Goal: Task Accomplishment & Management: Manage account settings

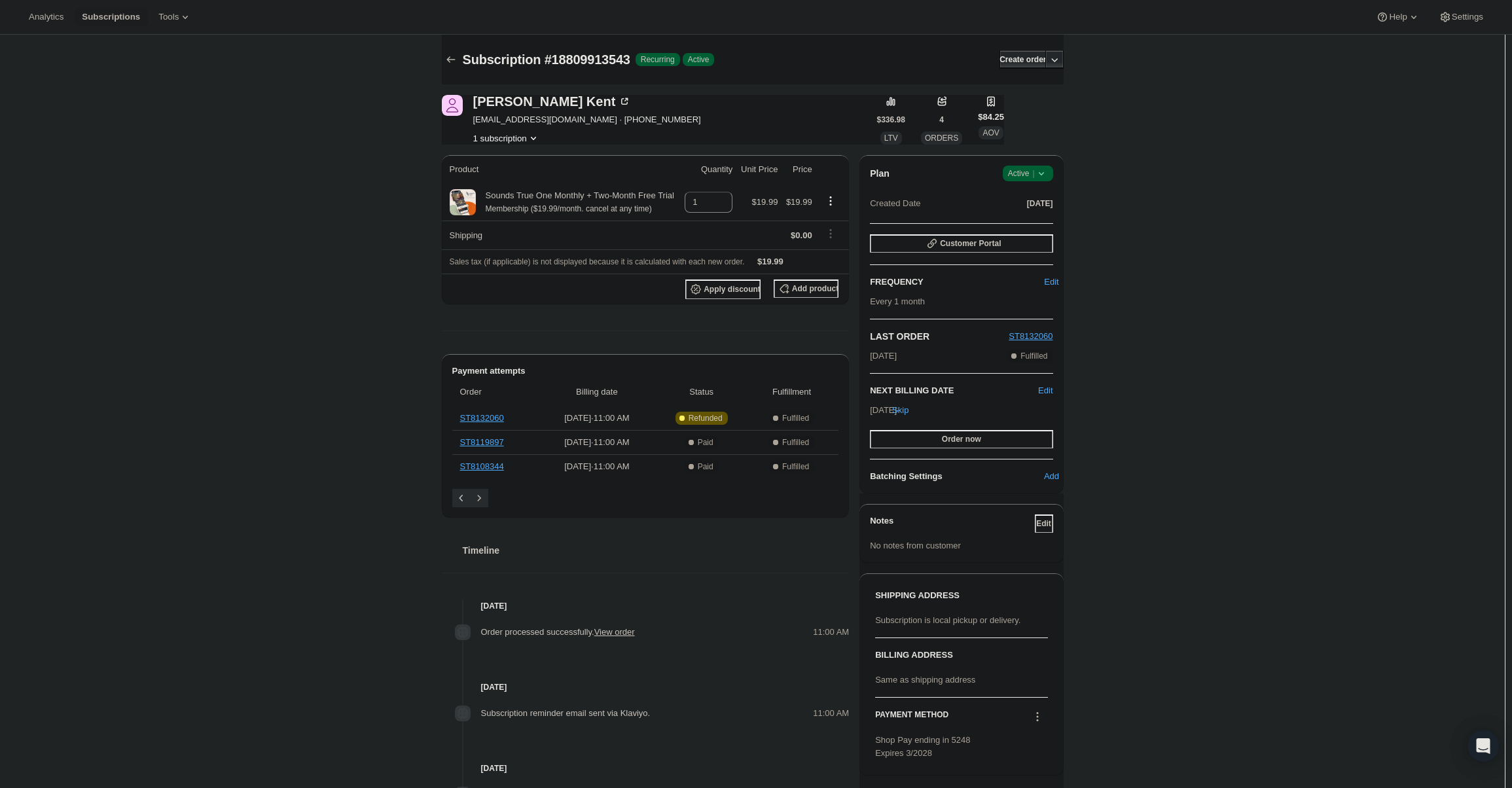
click at [1028, 179] on span "Active |" at bounding box center [1028, 174] width 40 height 13
click at [1031, 228] on span "Cancel subscription" at bounding box center [1032, 222] width 74 height 13
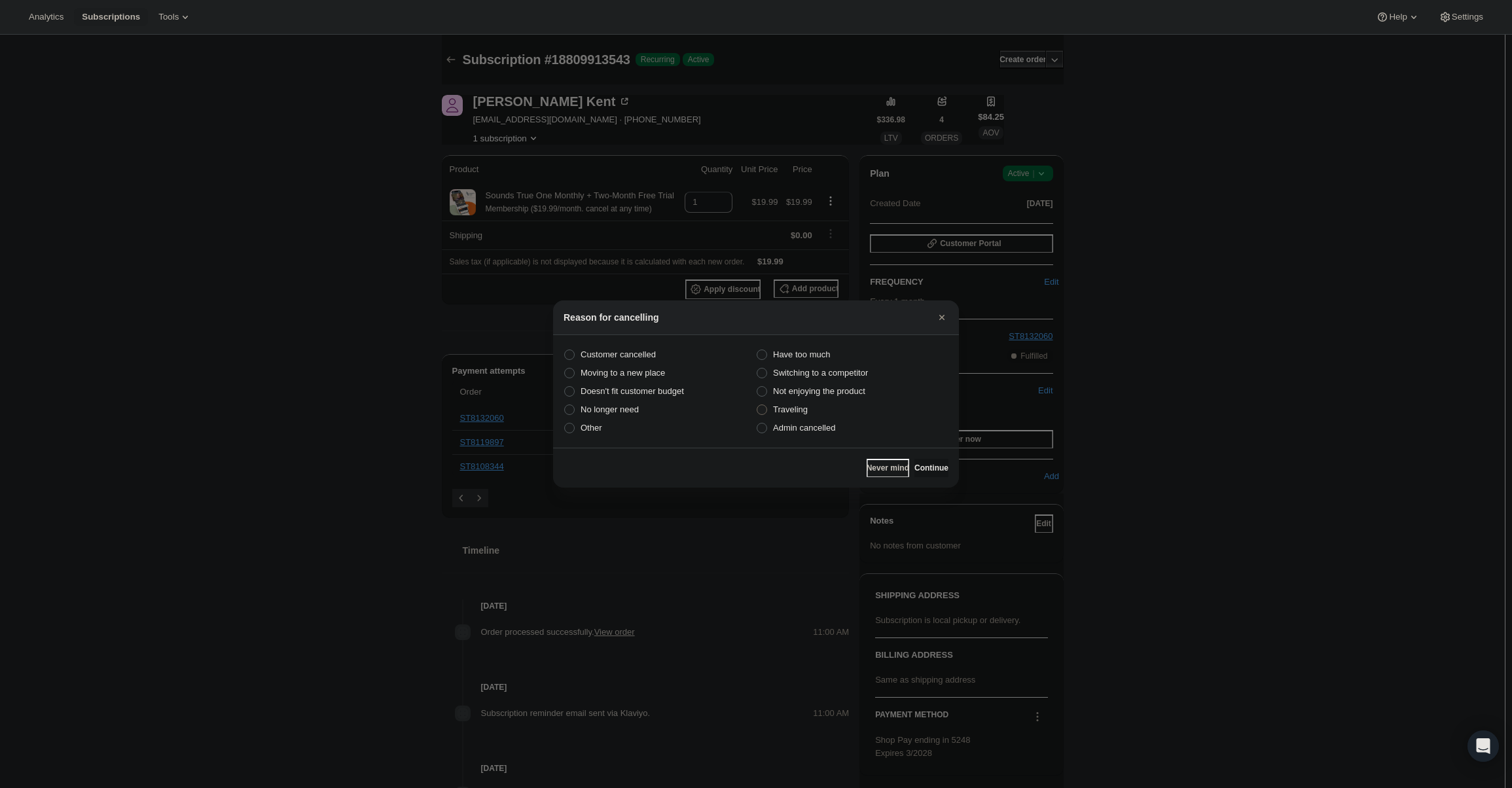
click at [848, 413] on label "Traveling" at bounding box center [853, 410] width 193 height 18
click at [757, 405] on input "Traveling" at bounding box center [757, 404] width 1 height 1
radio input "true"
click at [845, 425] on label "Admin cancelled" at bounding box center [853, 428] width 193 height 18
click at [757, 423] on input "Admin cancelled" at bounding box center [757, 423] width 1 height 1
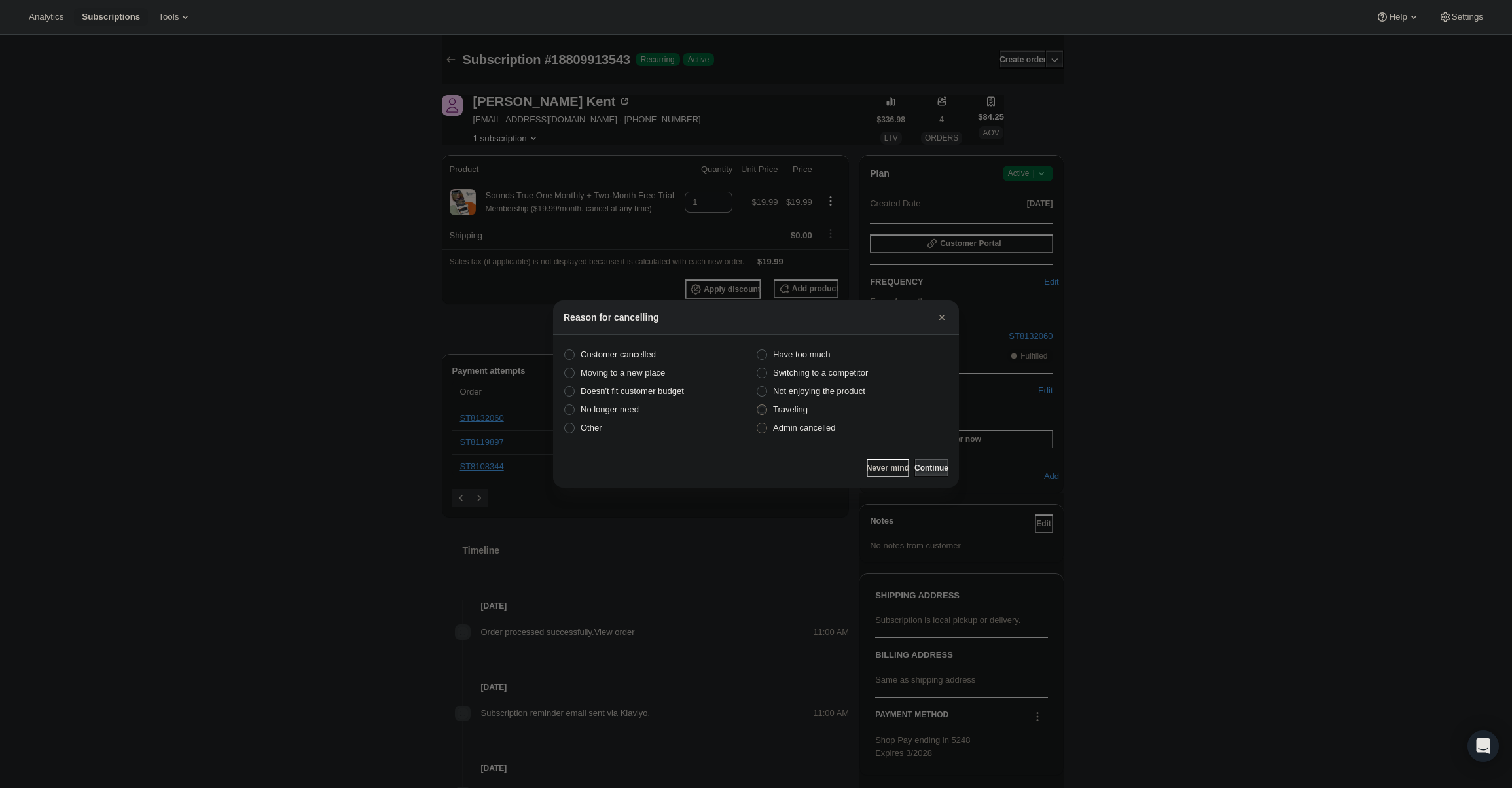
radio input "true"
radio input "false"
click at [928, 462] on button "Continue" at bounding box center [931, 467] width 34 height 18
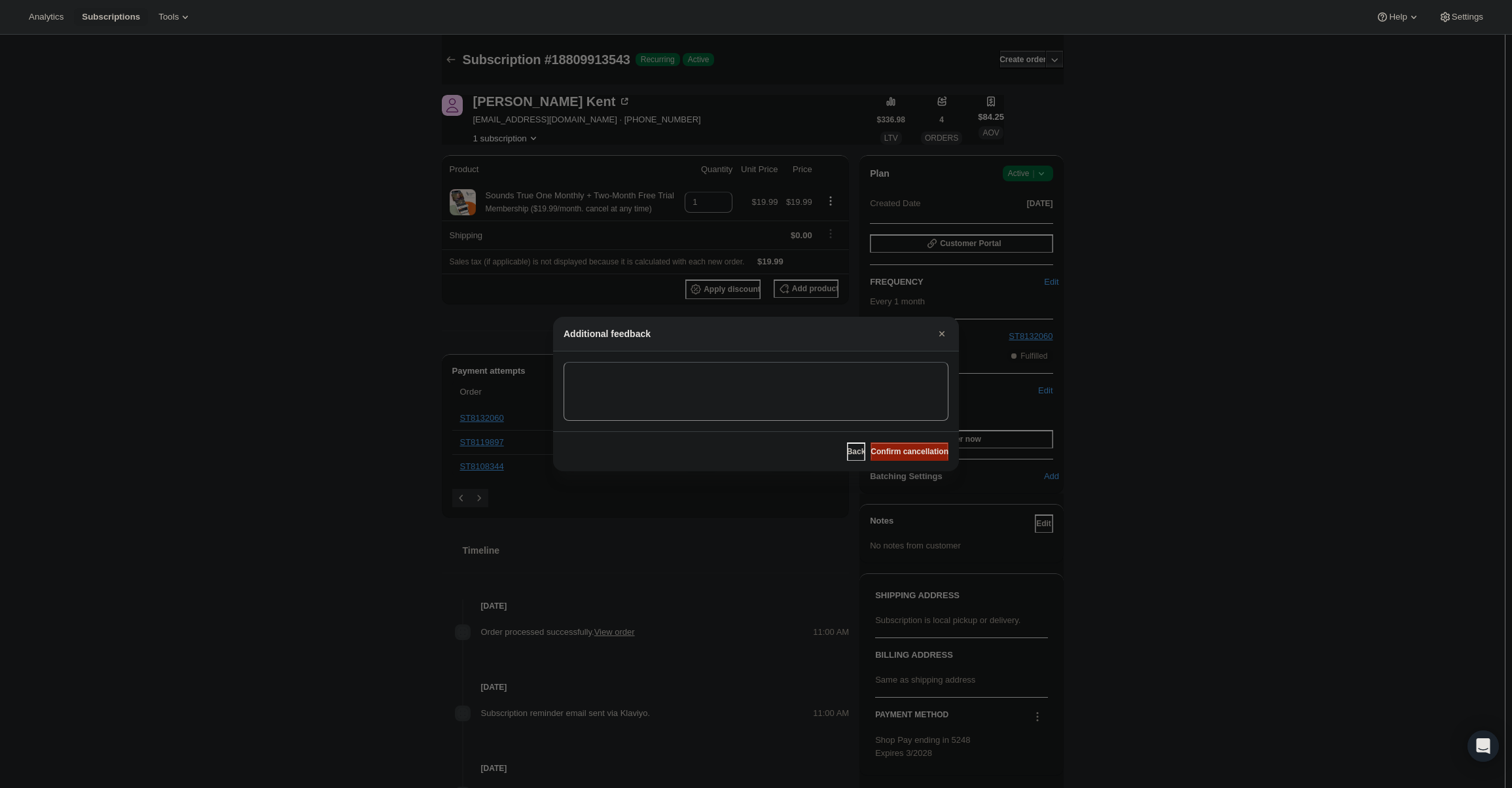
click at [921, 452] on span "Confirm cancellation" at bounding box center [910, 452] width 78 height 10
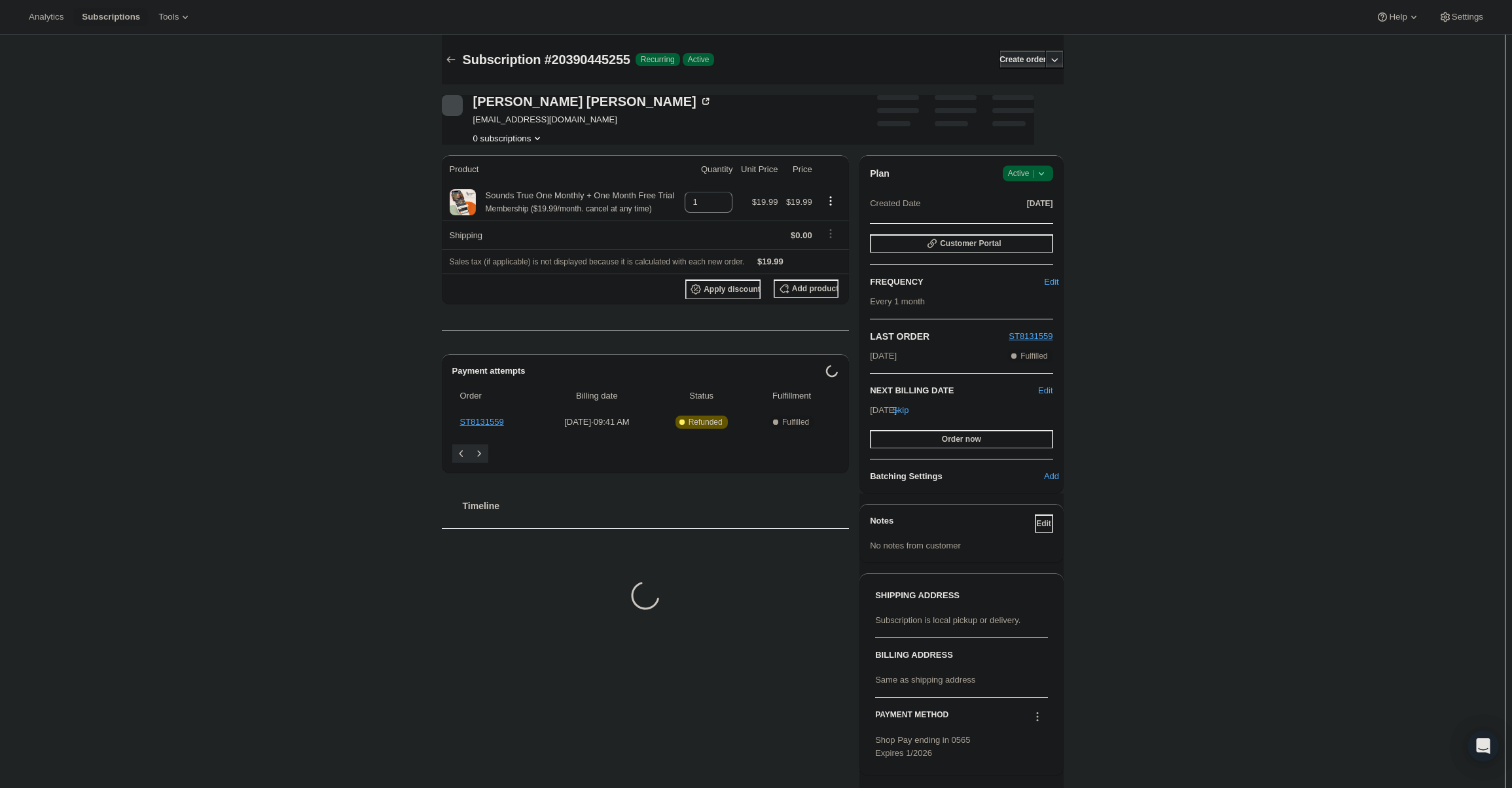
click at [1046, 174] on icon at bounding box center [1042, 174] width 13 height 13
click at [1039, 219] on span "Cancel subscription" at bounding box center [1032, 221] width 74 height 10
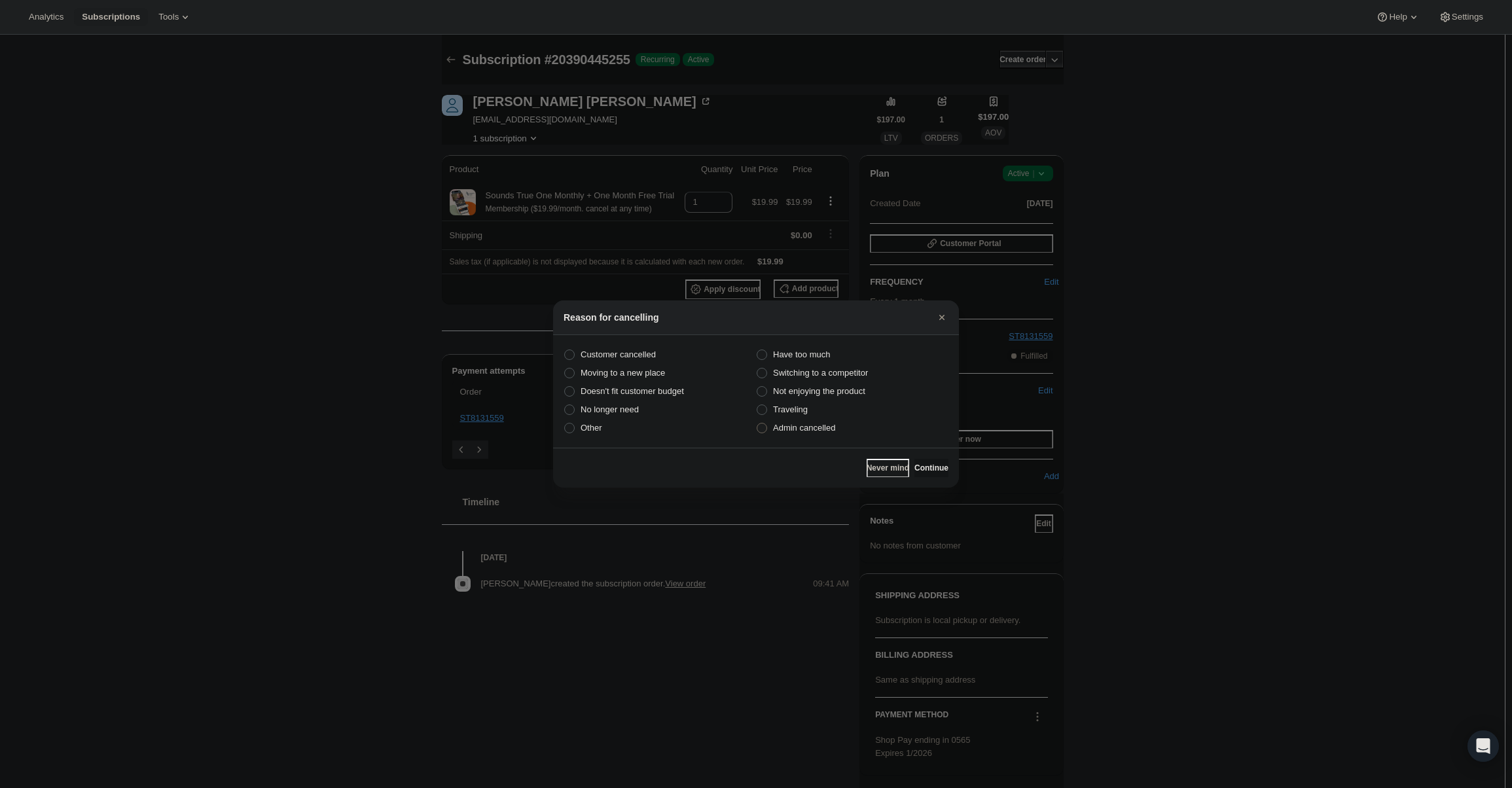
click at [833, 423] on span "Admin cancelled" at bounding box center [804, 428] width 62 height 10
click at [757, 423] on input "Admin cancelled" at bounding box center [757, 423] width 1 height 1
radio input "true"
click at [933, 474] on button "Continue" at bounding box center [931, 467] width 34 height 18
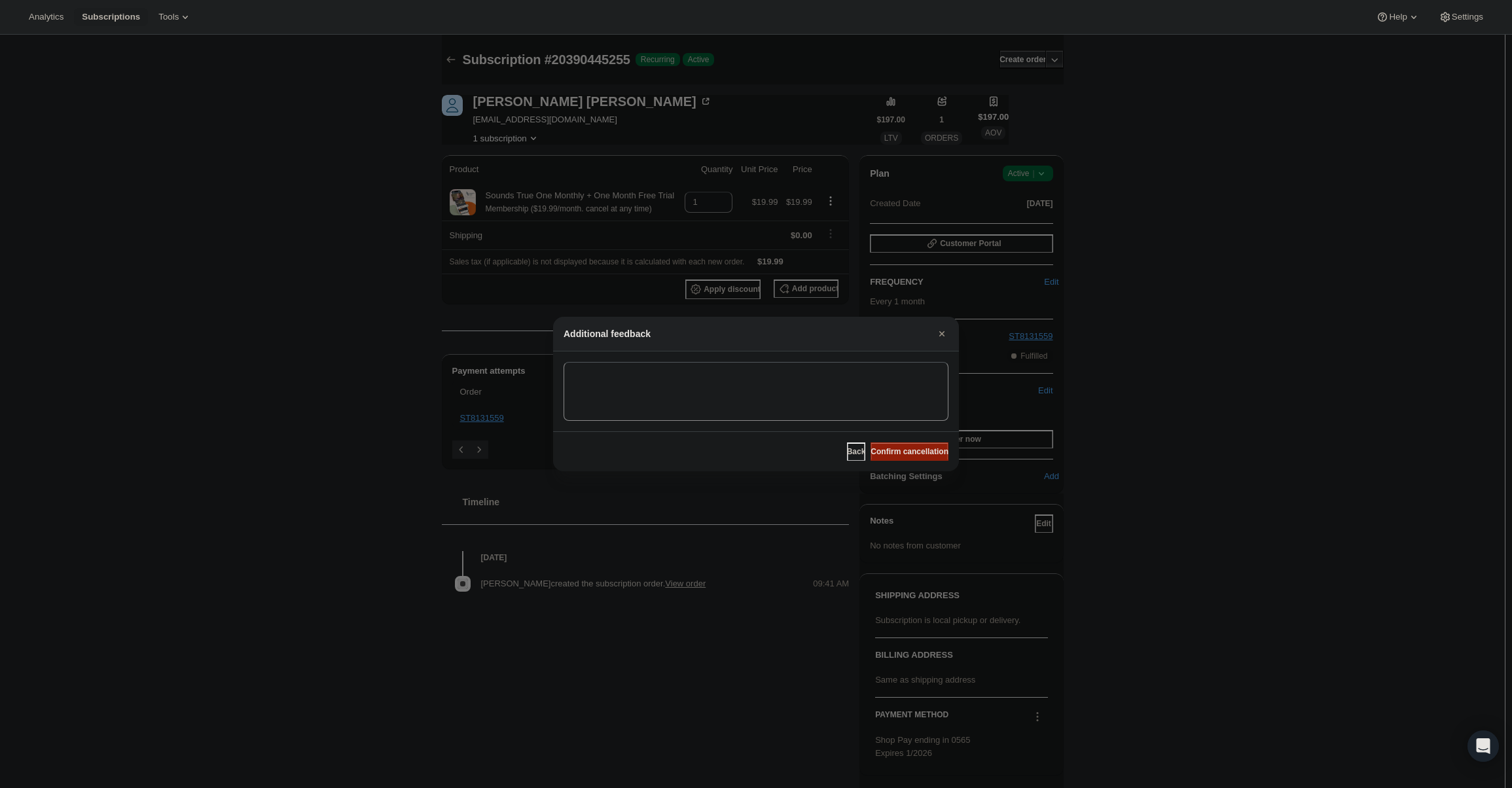
click at [932, 452] on span "Confirm cancellation" at bounding box center [910, 452] width 78 height 10
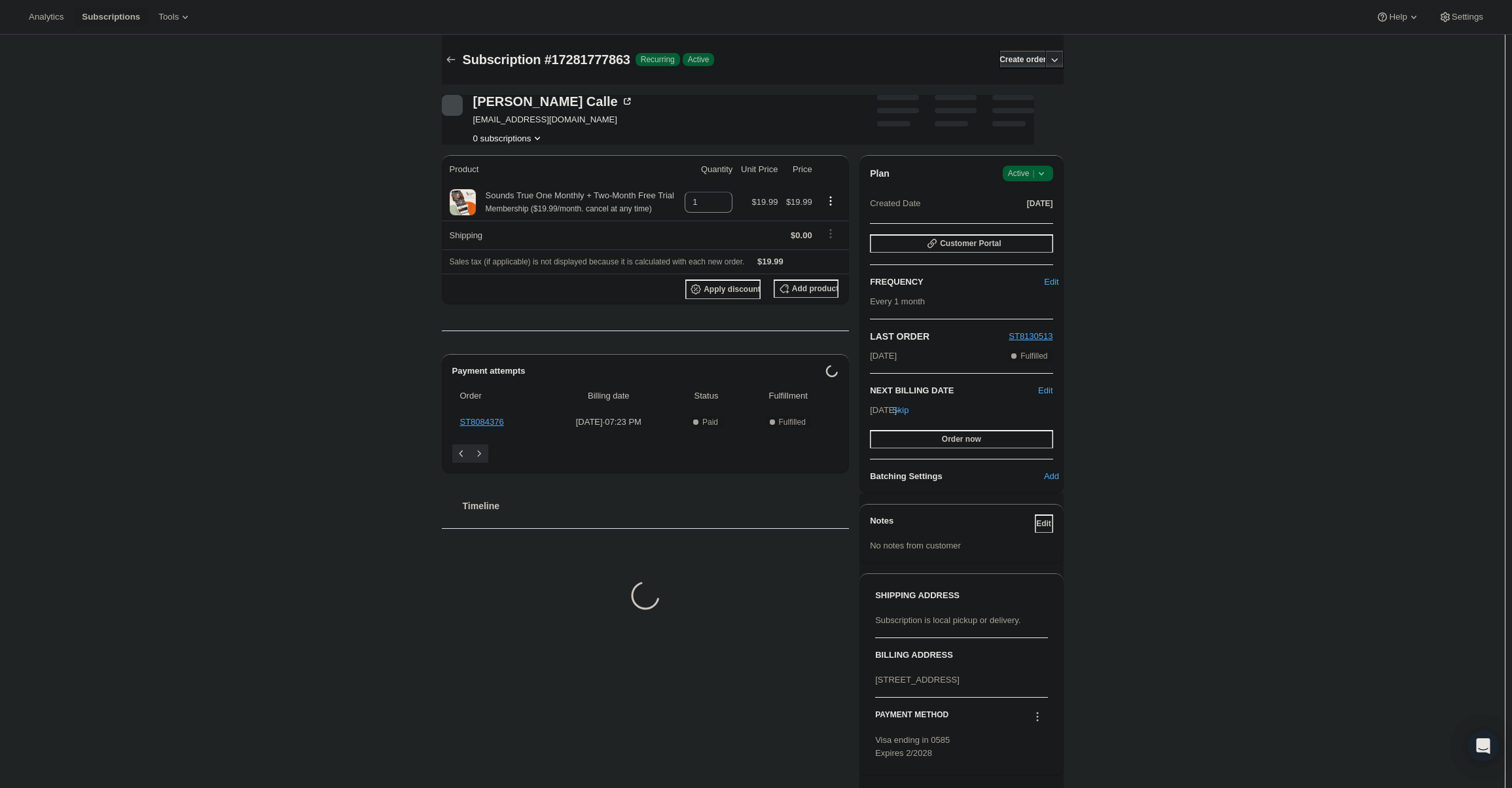
click at [1045, 182] on div "Plan Success Active | Created Date May 20, 2025" at bounding box center [961, 189] width 182 height 47
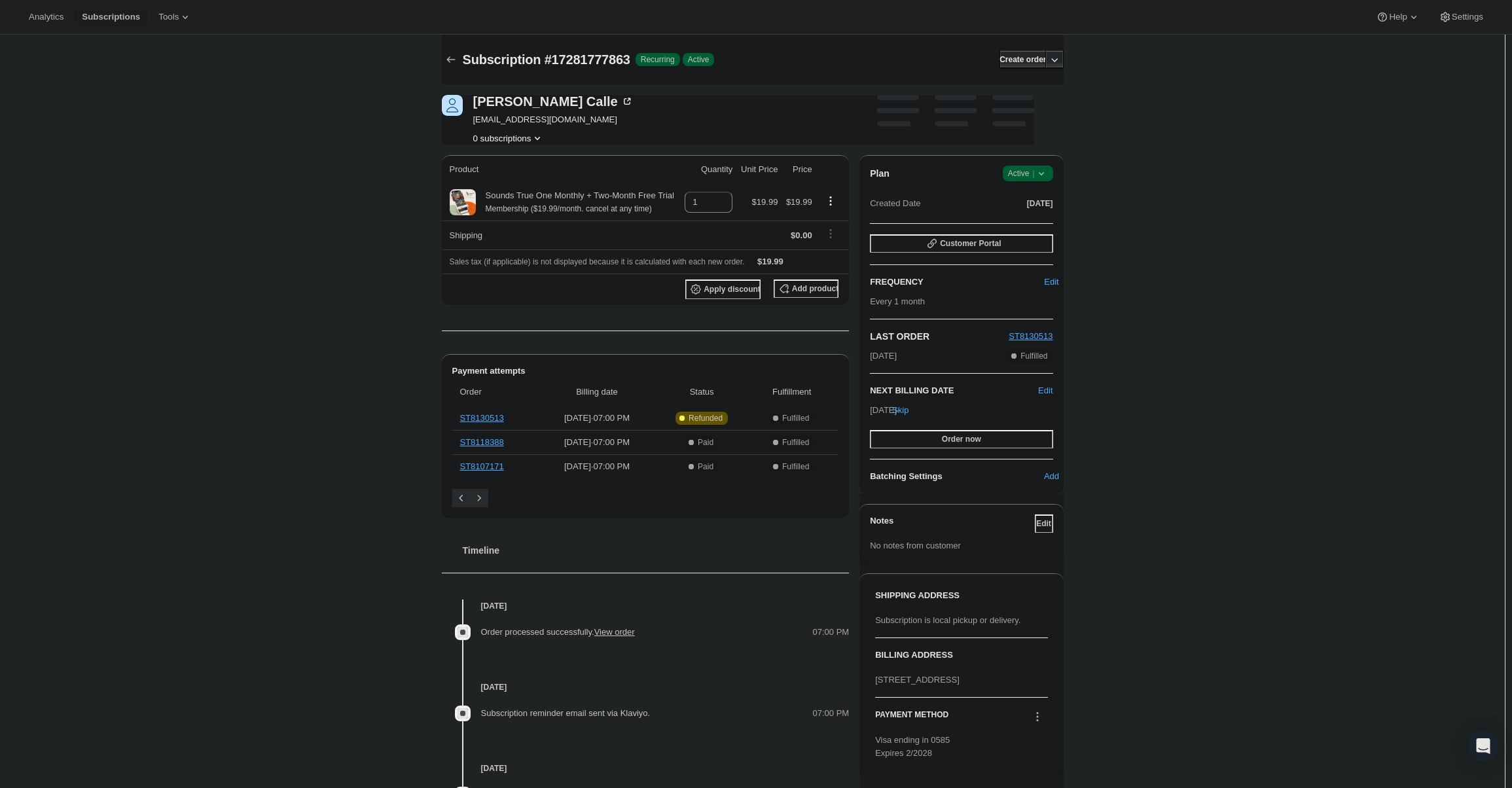
click at [1044, 179] on icon at bounding box center [1042, 174] width 13 height 13
click at [1035, 224] on span "Cancel subscription" at bounding box center [1032, 221] width 74 height 10
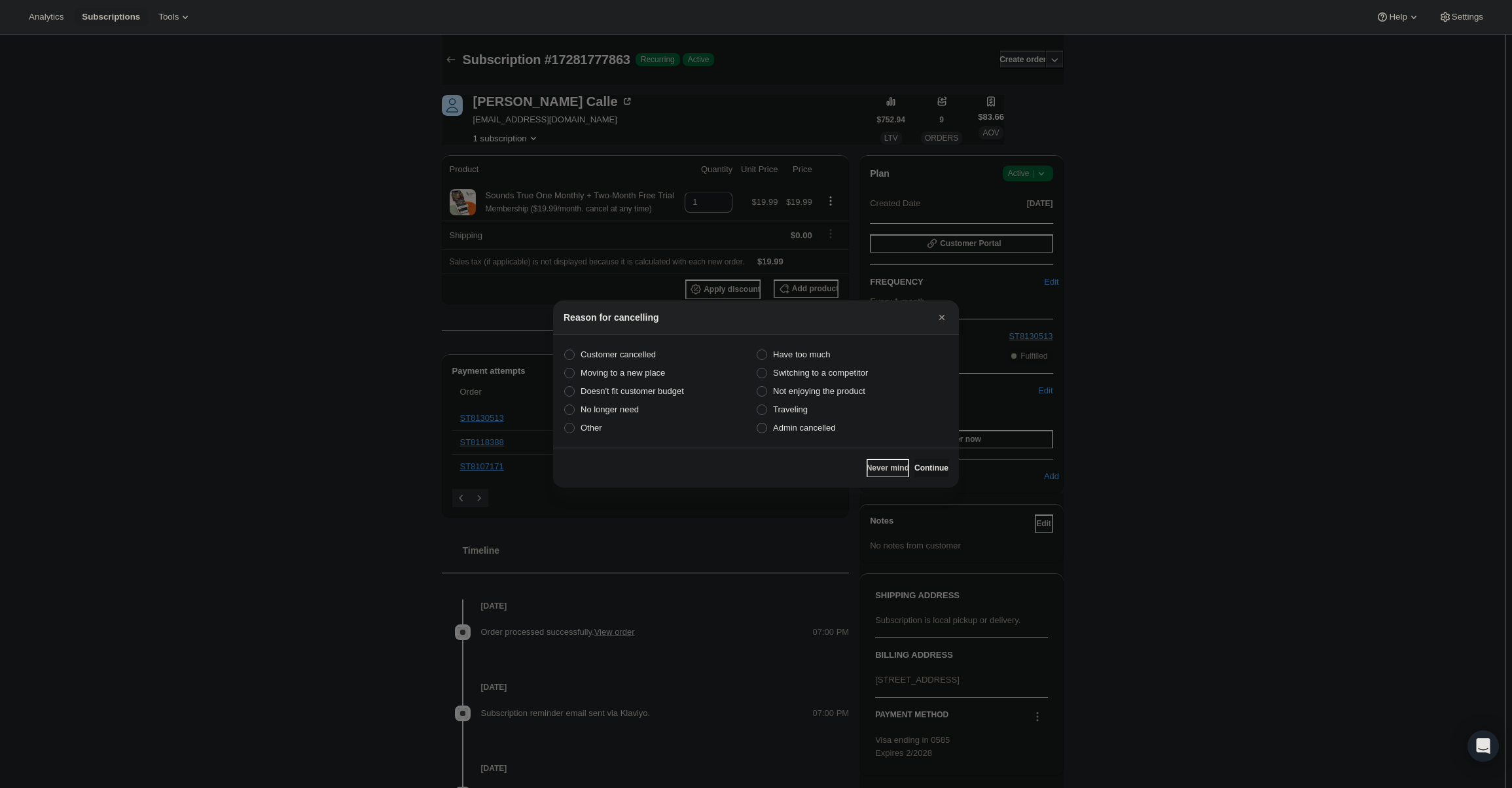
click at [846, 422] on label "Admin cancelled" at bounding box center [853, 428] width 193 height 18
click at [757, 423] on input "Admin cancelled" at bounding box center [757, 423] width 1 height 1
radio input "true"
click at [915, 462] on button "Continue" at bounding box center [931, 467] width 34 height 18
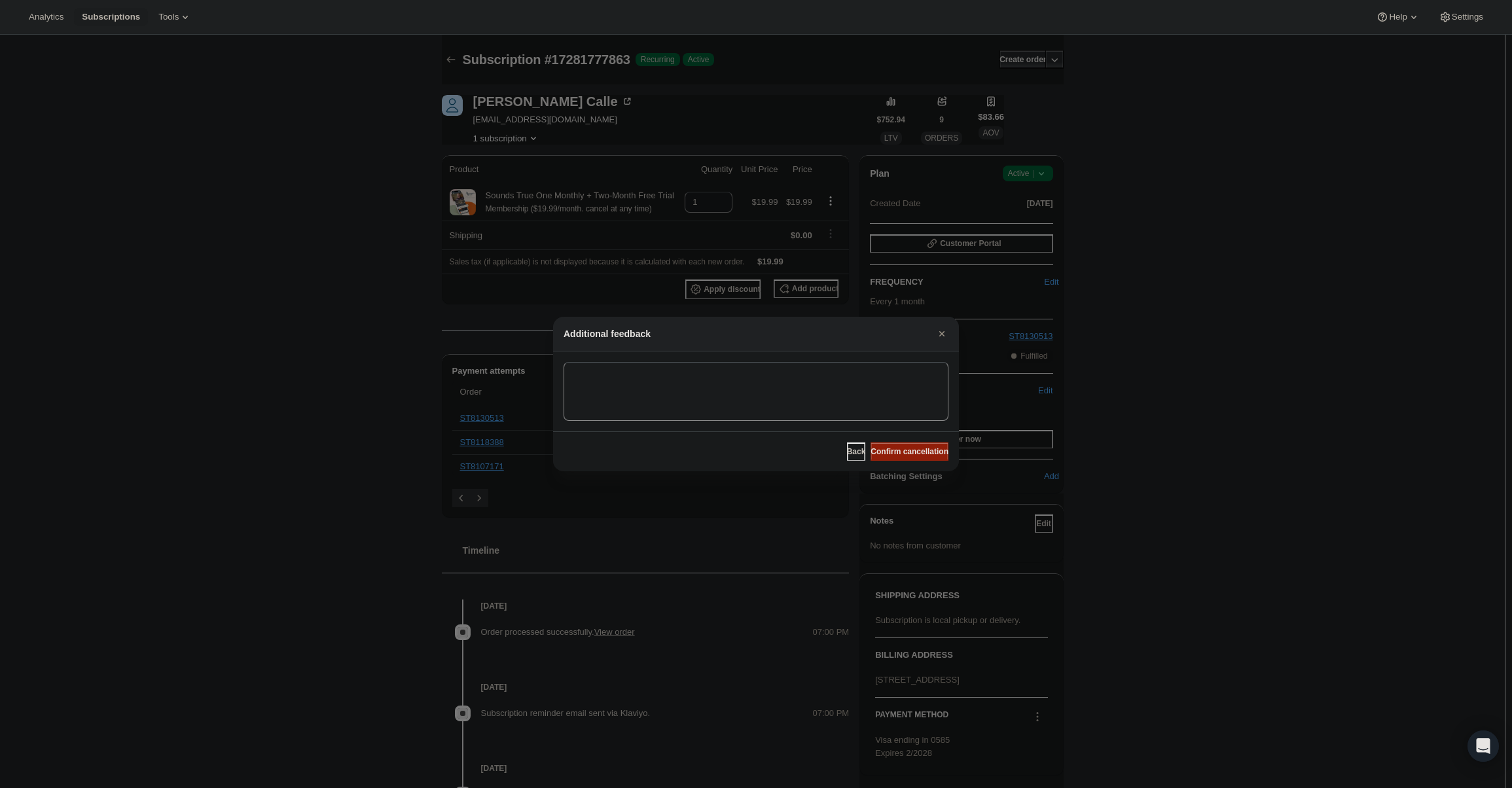
drag, startPoint x: 909, startPoint y: 455, endPoint x: 847, endPoint y: 415, distance: 73.8
click at [908, 455] on span "Confirm cancellation" at bounding box center [910, 452] width 78 height 10
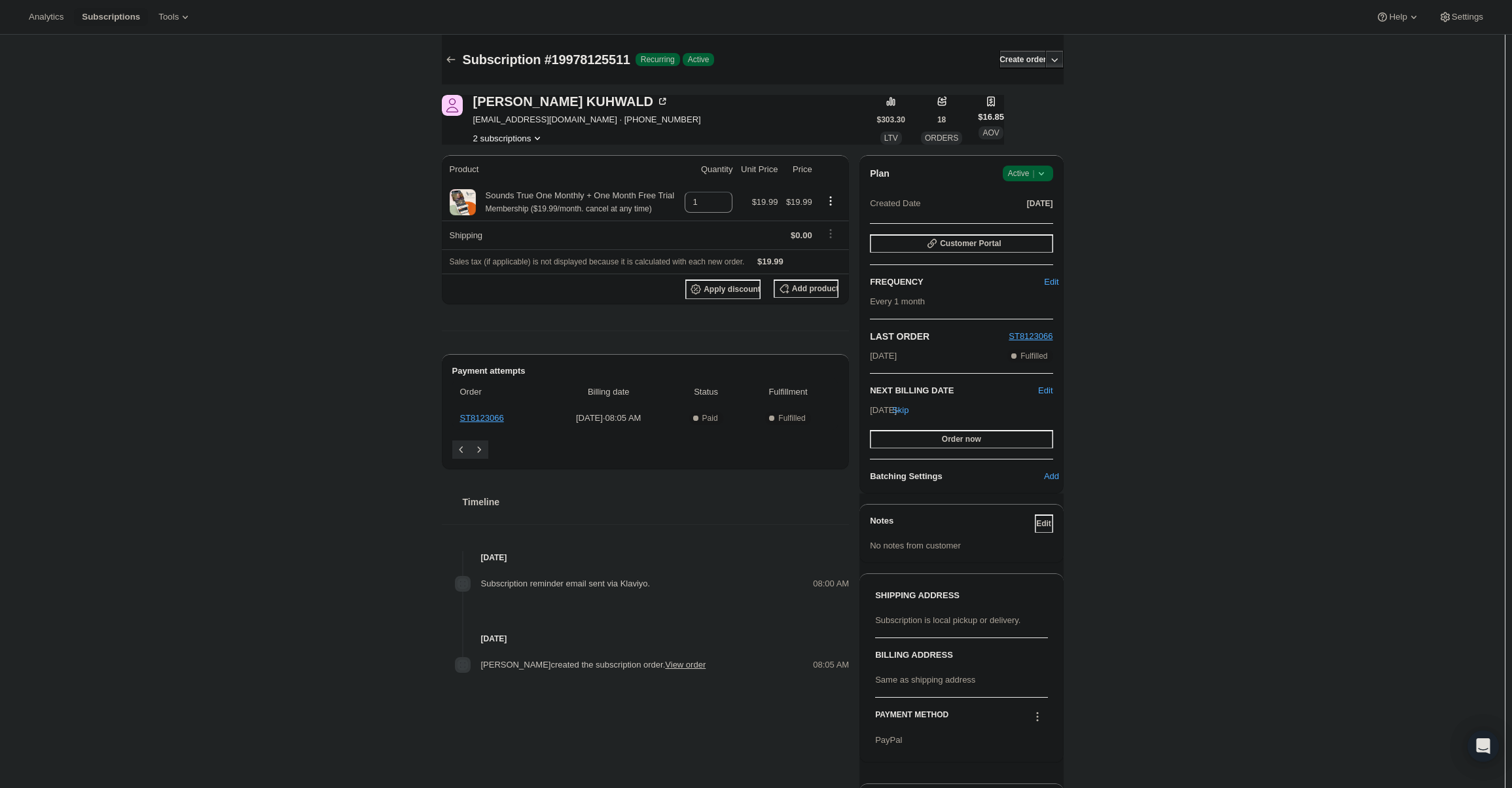
click at [1029, 171] on span "Active |" at bounding box center [1028, 174] width 40 height 13
click at [1039, 220] on span "Cancel subscription" at bounding box center [1032, 221] width 74 height 10
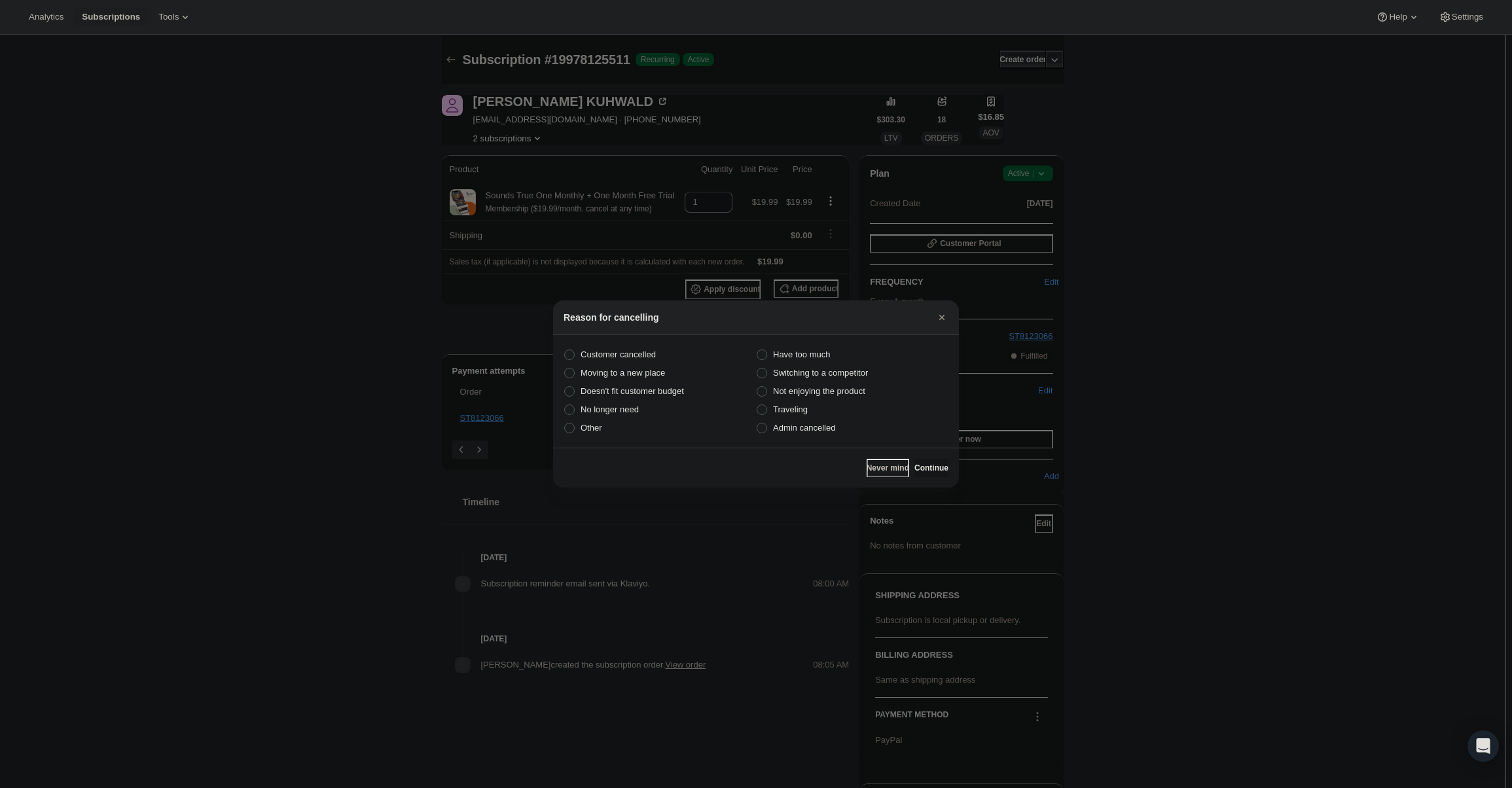
click at [822, 442] on section "Customer cancelled Have too much Moving to a new place Switching to a competito…" at bounding box center [756, 391] width 406 height 113
click at [822, 432] on span "Admin cancelled" at bounding box center [804, 428] width 62 height 10
click at [757, 423] on input "Admin cancelled" at bounding box center [757, 423] width 1 height 1
radio input "true"
click at [914, 465] on button "Continue" at bounding box center [931, 467] width 34 height 18
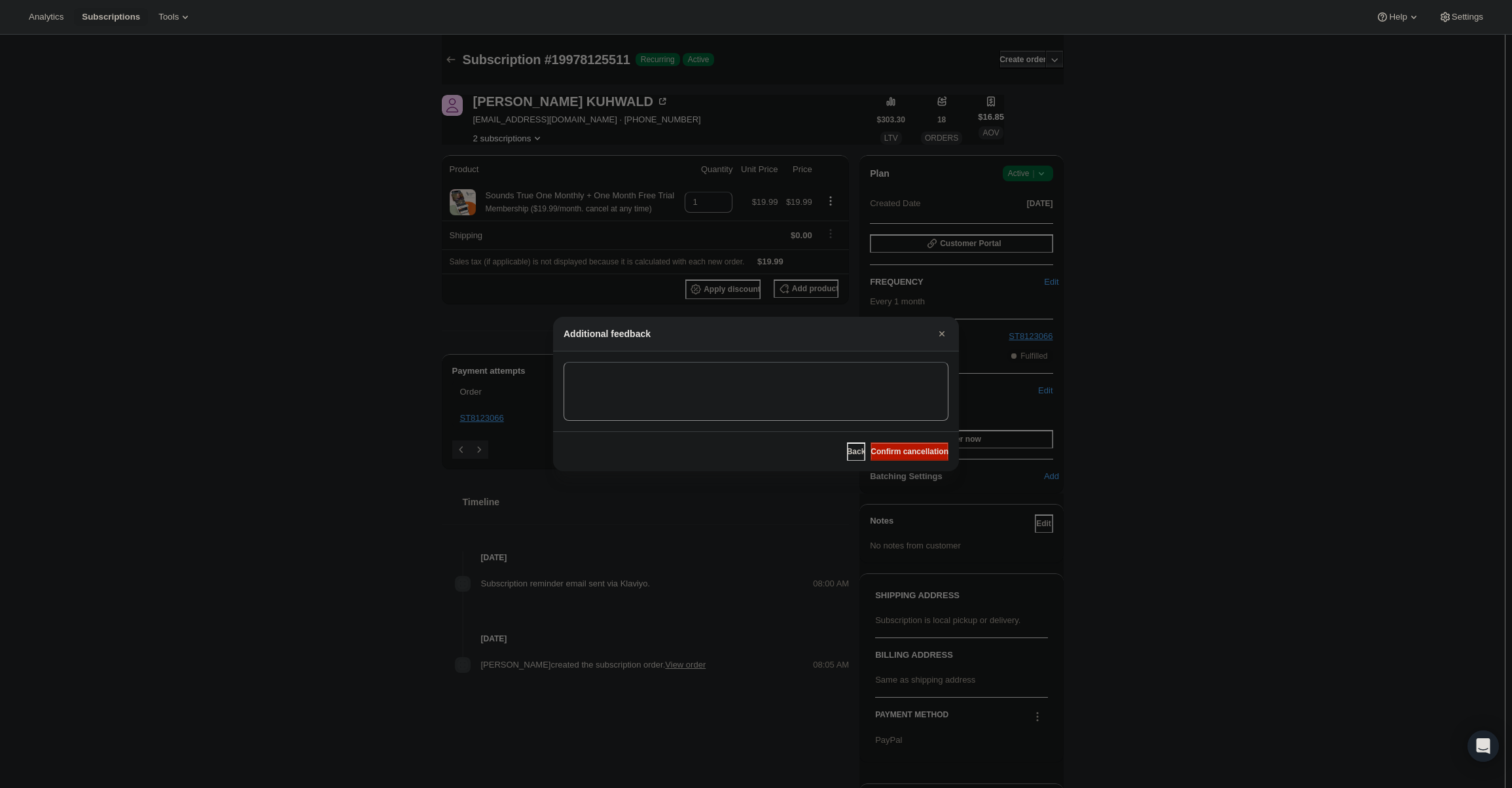
click at [913, 441] on div "Back Confirm cancellation" at bounding box center [756, 451] width 406 height 40
click at [918, 453] on span "Confirm cancellation" at bounding box center [910, 452] width 78 height 10
